Goal: Download file/media

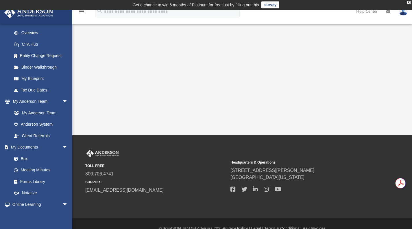
scroll to position [80, 0]
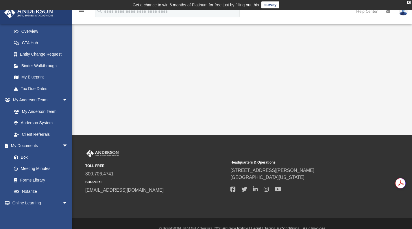
click at [27, 158] on link "Box" at bounding box center [39, 157] width 63 height 12
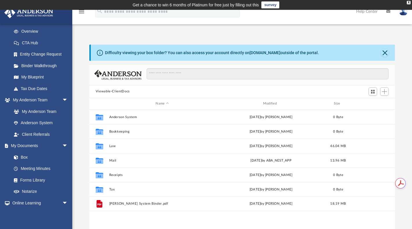
scroll to position [127, 301]
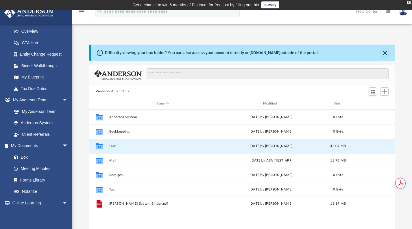
click at [113, 144] on button "Law" at bounding box center [162, 146] width 106 height 4
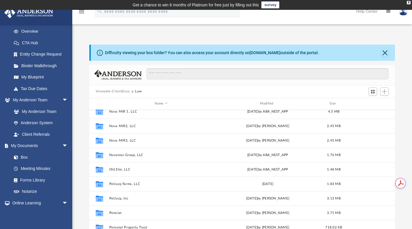
scroll to position [107, 0]
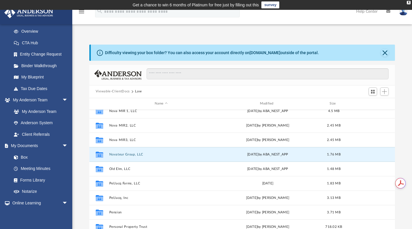
click at [126, 155] on button "Novateur Group, LLC" at bounding box center [161, 154] width 104 height 4
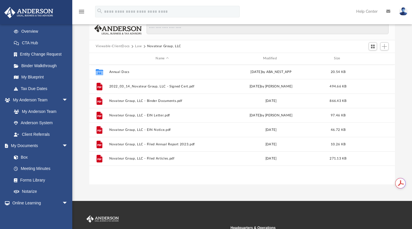
scroll to position [45, 0]
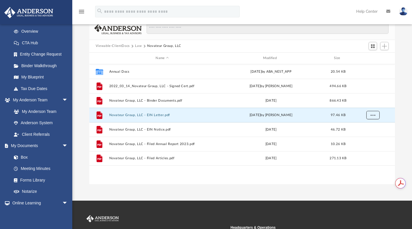
click at [377, 114] on button "More options" at bounding box center [372, 114] width 13 height 9
click at [369, 136] on li "Download" at bounding box center [367, 135] width 17 height 6
click at [373, 129] on span "More options" at bounding box center [372, 129] width 5 height 3
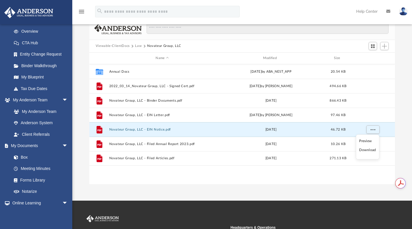
click at [366, 147] on li "Download" at bounding box center [367, 150] width 17 height 6
click at [405, 111] on div "Difficulty viewing your box folder? You can also access your account directly o…" at bounding box center [242, 91] width 340 height 185
click at [373, 156] on span "More options" at bounding box center [372, 157] width 5 height 3
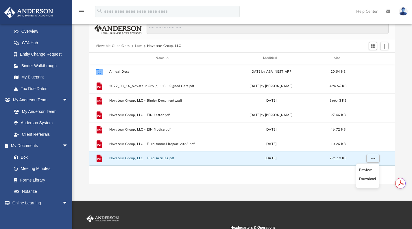
click at [368, 178] on li "Download" at bounding box center [367, 179] width 17 height 6
click at [406, 74] on div "Difficulty viewing your box folder? You can also access your account directly o…" at bounding box center [242, 91] width 340 height 185
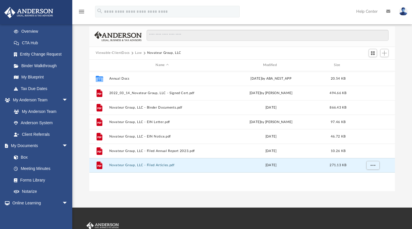
scroll to position [51, 0]
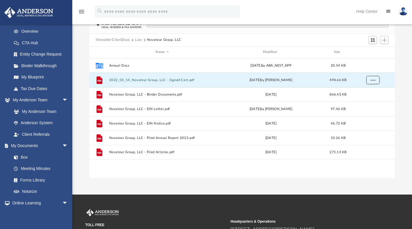
click at [373, 81] on button "More options" at bounding box center [372, 79] width 13 height 9
click at [367, 91] on li "Preview" at bounding box center [367, 91] width 17 height 6
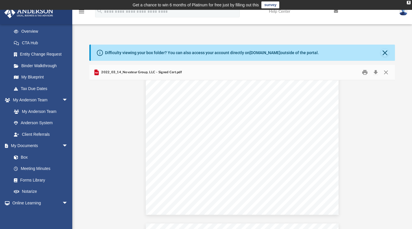
scroll to position [17, 0]
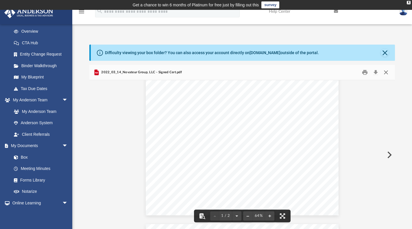
click at [387, 71] on button "Close" at bounding box center [386, 72] width 10 height 9
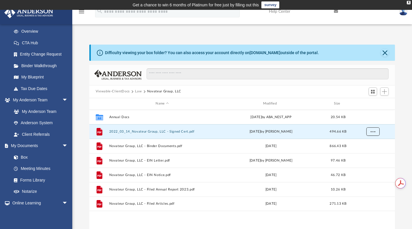
scroll to position [0, 0]
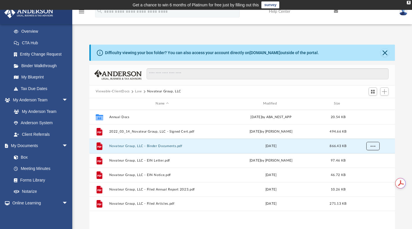
click at [373, 146] on span "More options" at bounding box center [372, 145] width 5 height 3
click at [369, 166] on li "Download" at bounding box center [367, 166] width 17 height 6
